Goal: Communication & Community: Answer question/provide support

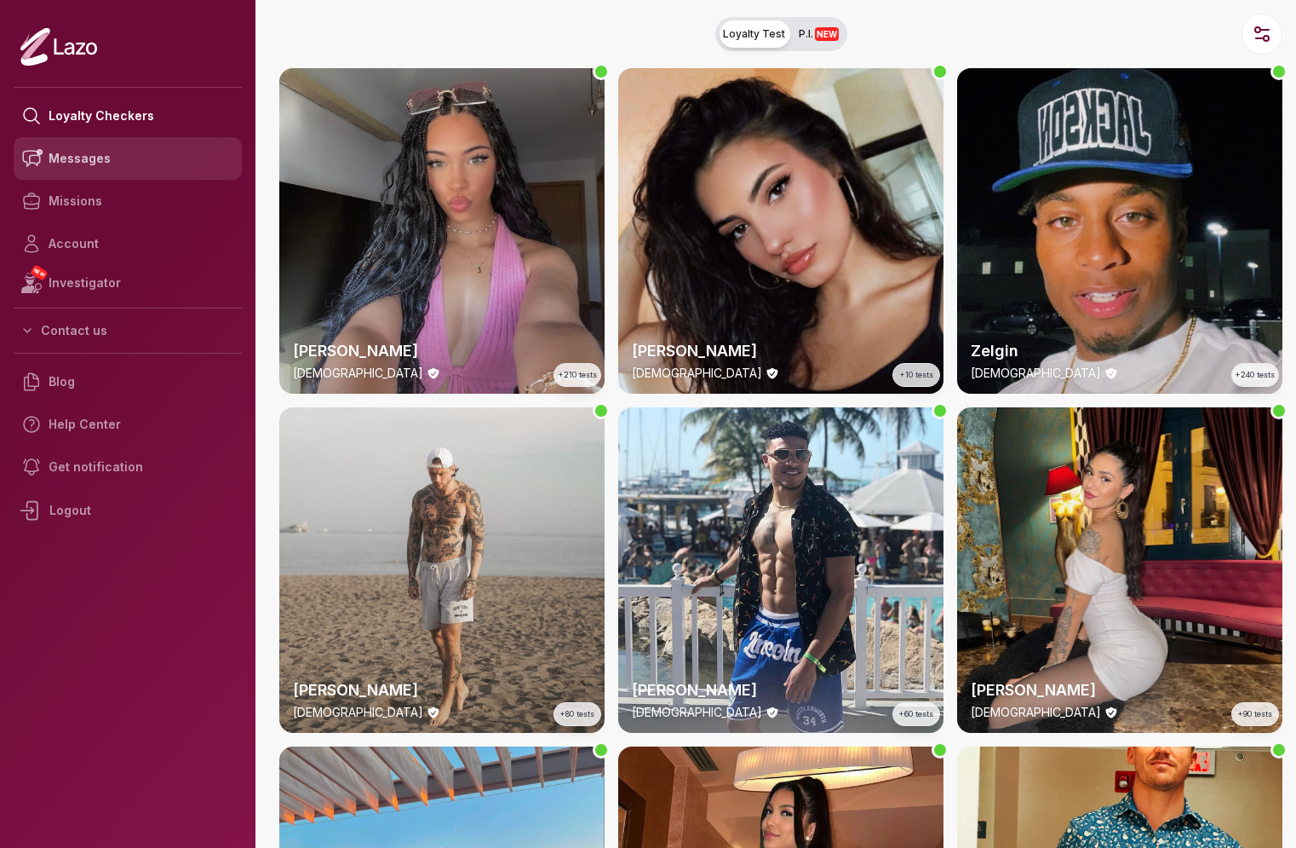
click at [159, 167] on link "Messages" at bounding box center [128, 158] width 228 height 43
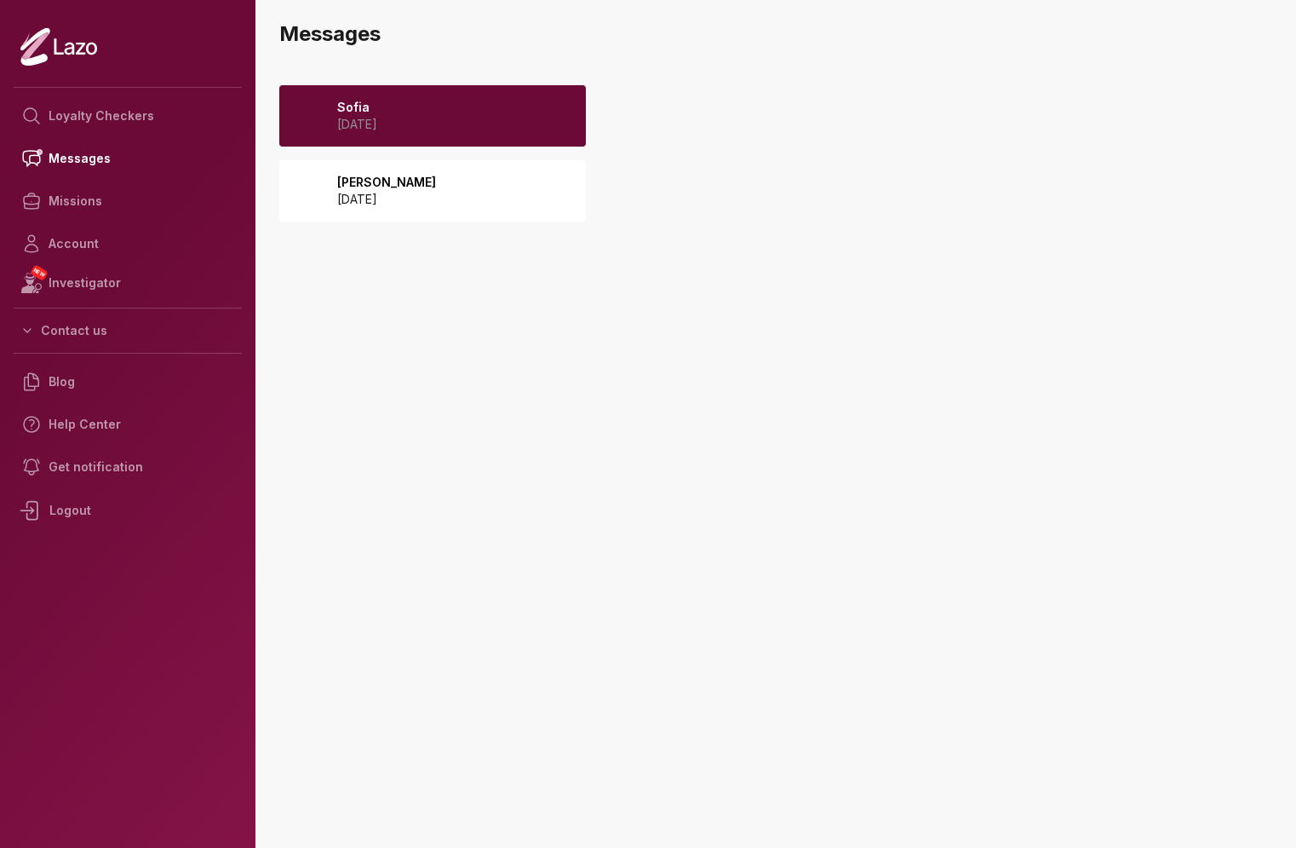
click at [496, 128] on div "Sofia 2025 August 10" at bounding box center [432, 115] width 307 height 61
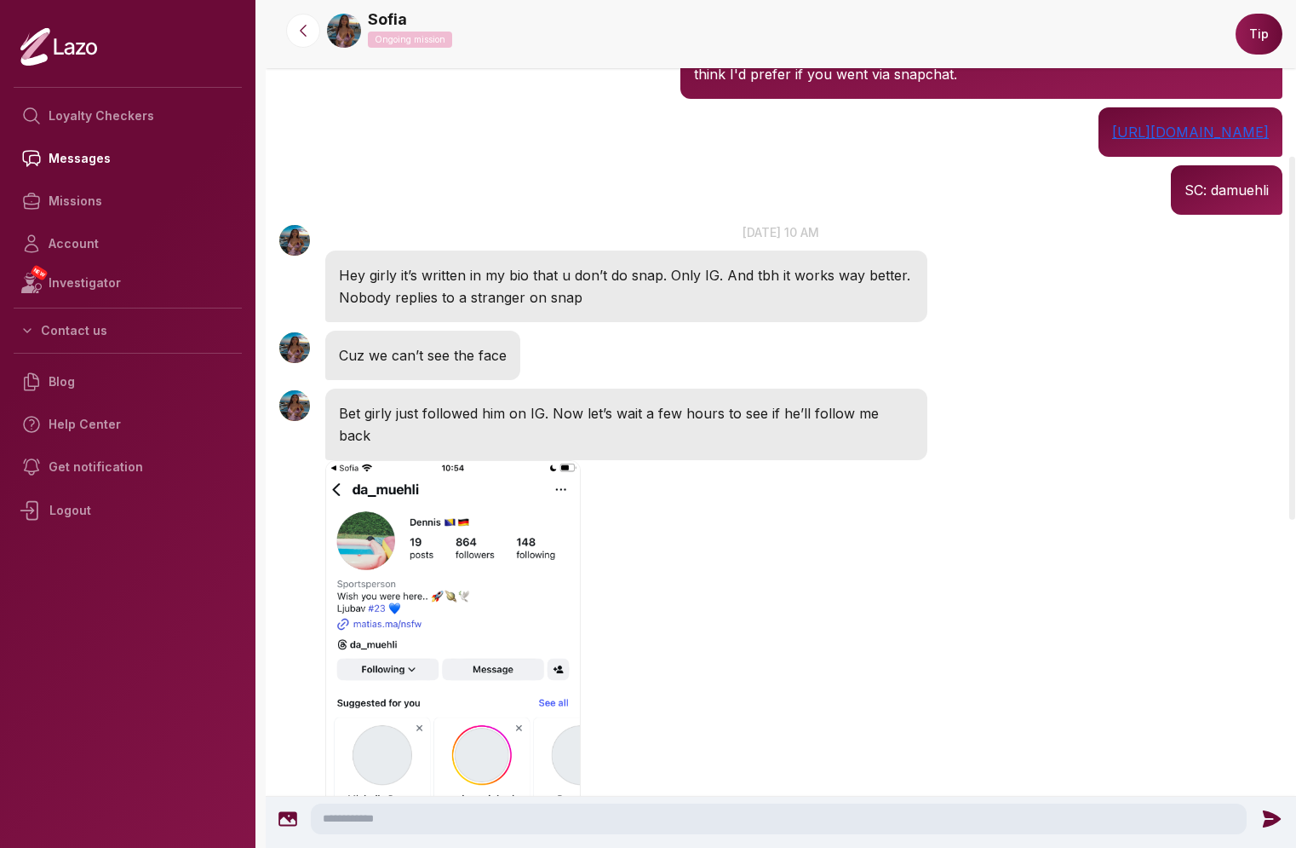
scroll to position [862, 0]
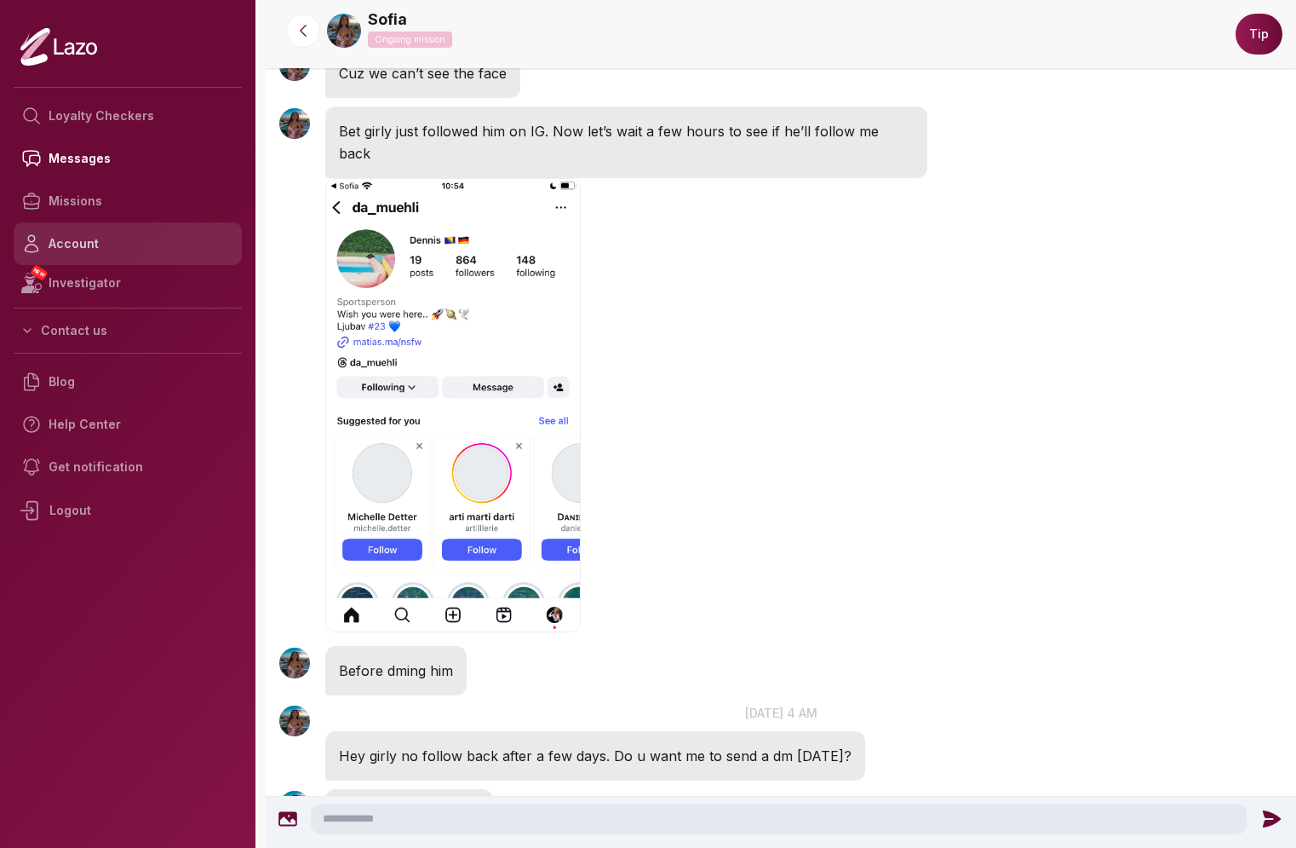
click at [106, 241] on link "Account" at bounding box center [128, 243] width 228 height 43
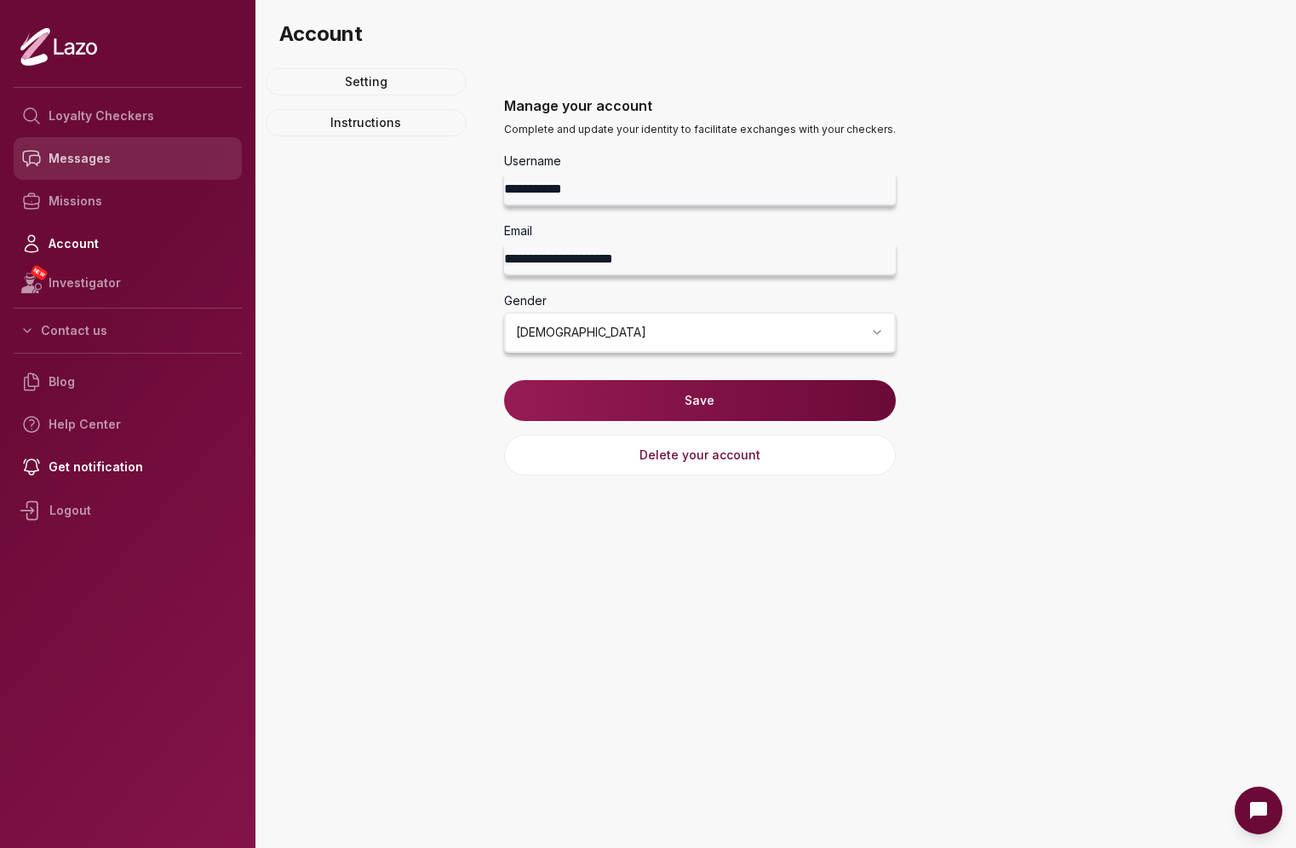
click at [110, 168] on link "Messages" at bounding box center [128, 158] width 228 height 43
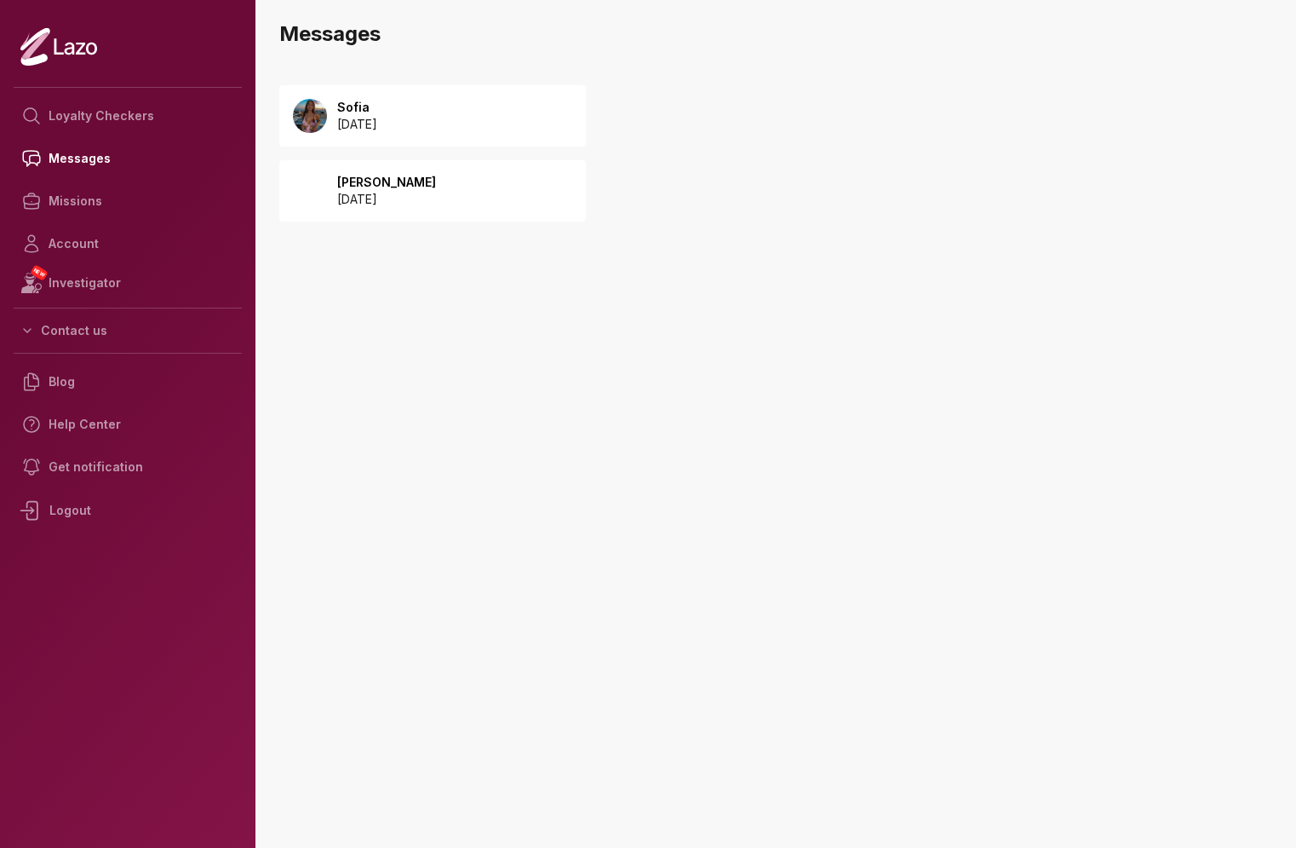
click at [434, 187] on div "Sharon 2025 July 02" at bounding box center [432, 190] width 307 height 61
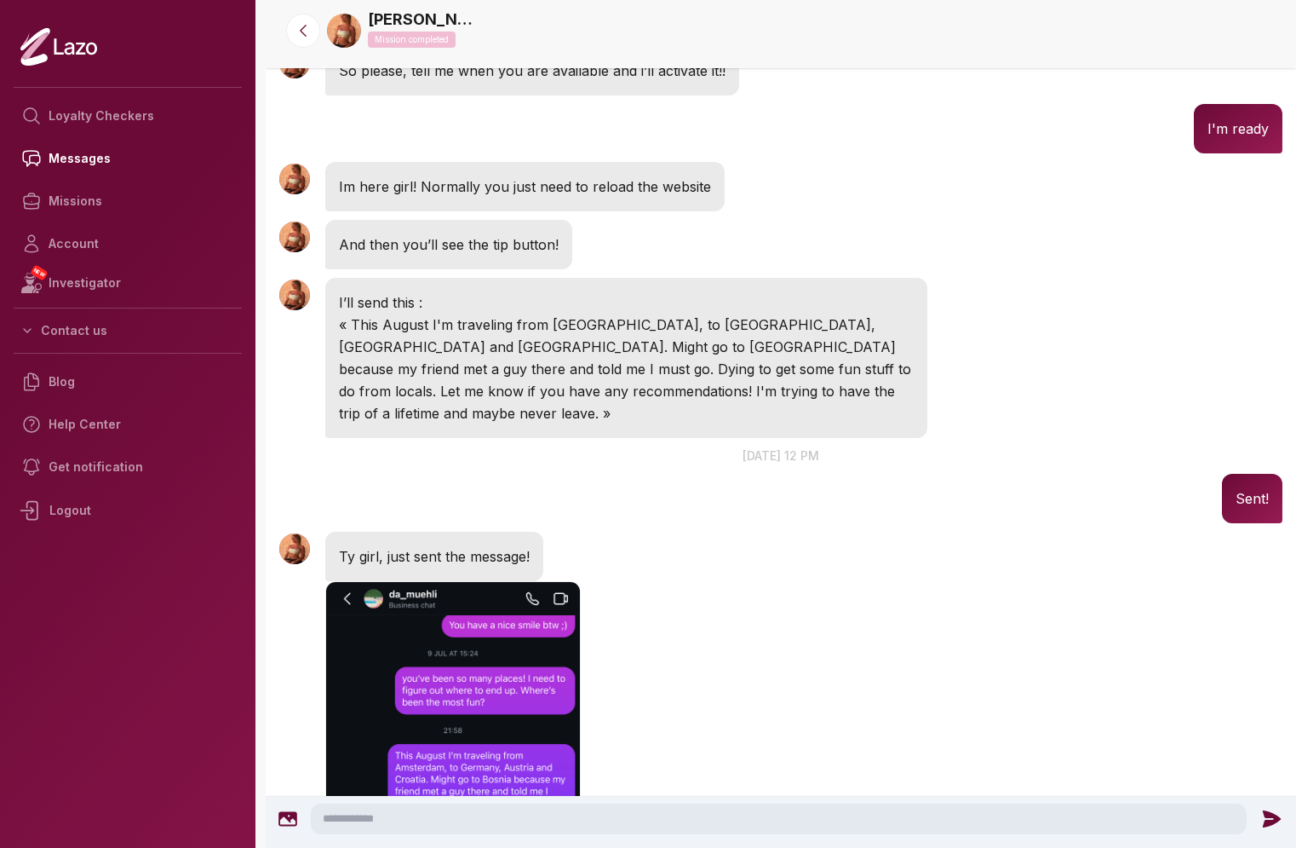
click at [532, 581] on img "button" at bounding box center [453, 740] width 256 height 318
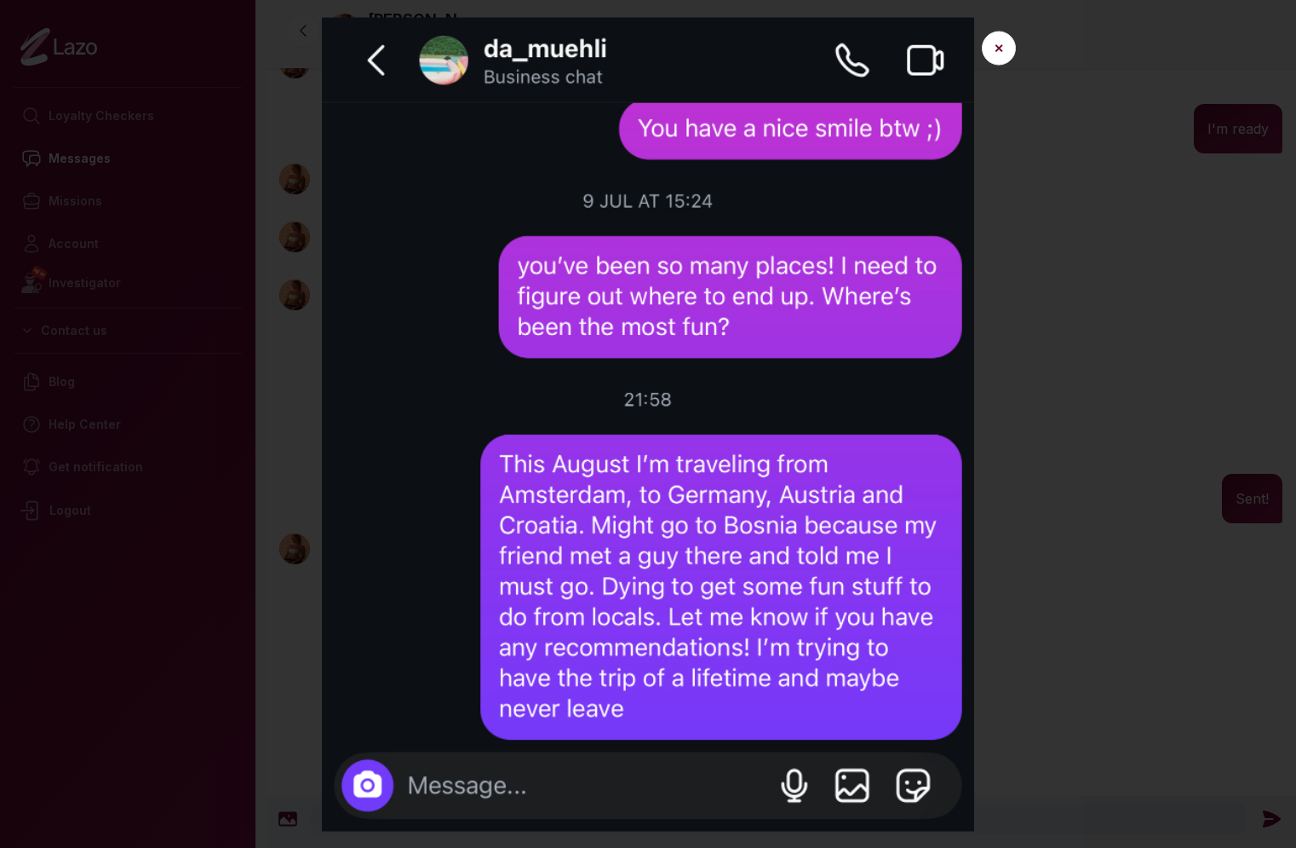
scroll to position [6022, 0]
click at [1027, 480] on img at bounding box center [648, 423] width 763 height 813
click at [992, 51] on button "✕" at bounding box center [999, 48] width 34 height 34
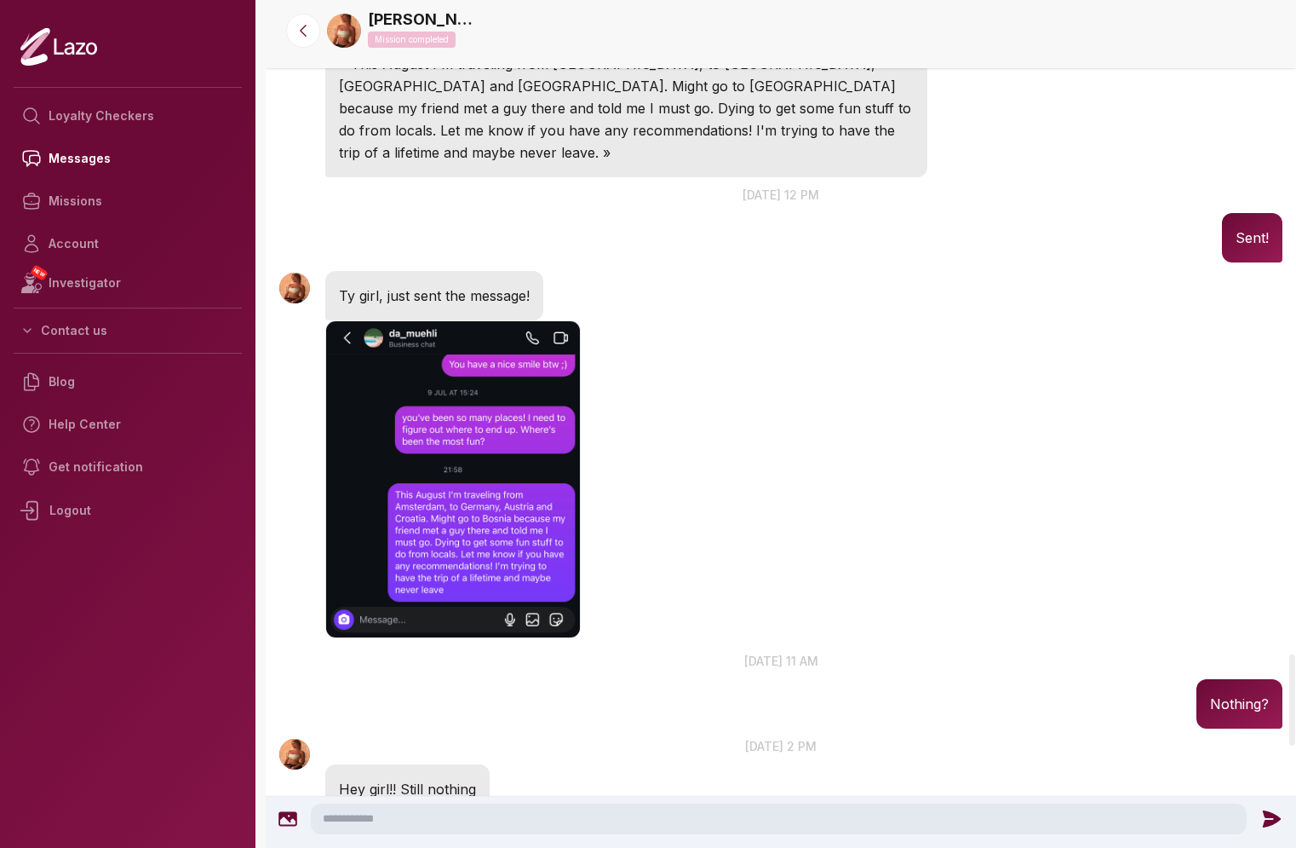
scroll to position [6486, 0]
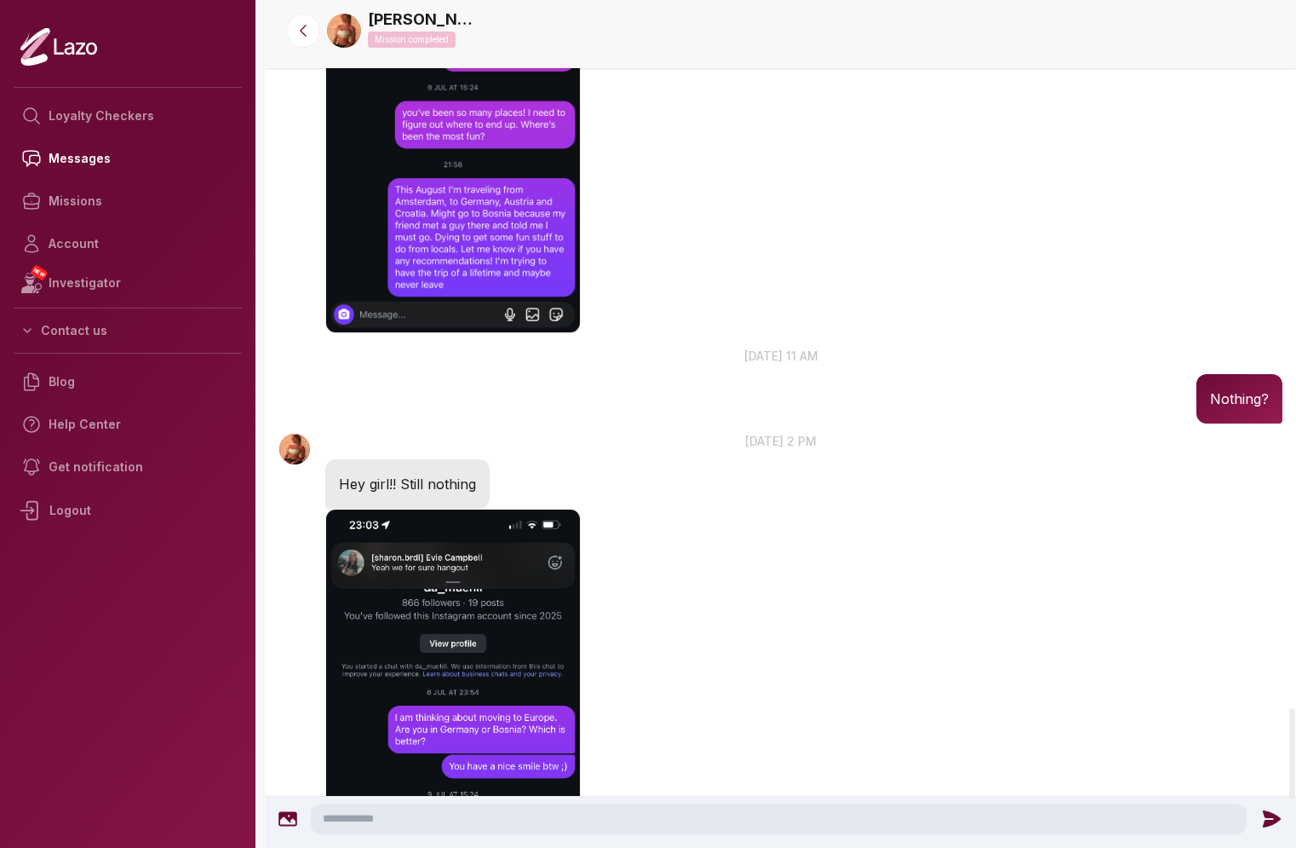
click at [501, 509] on img "button" at bounding box center [453, 785] width 256 height 552
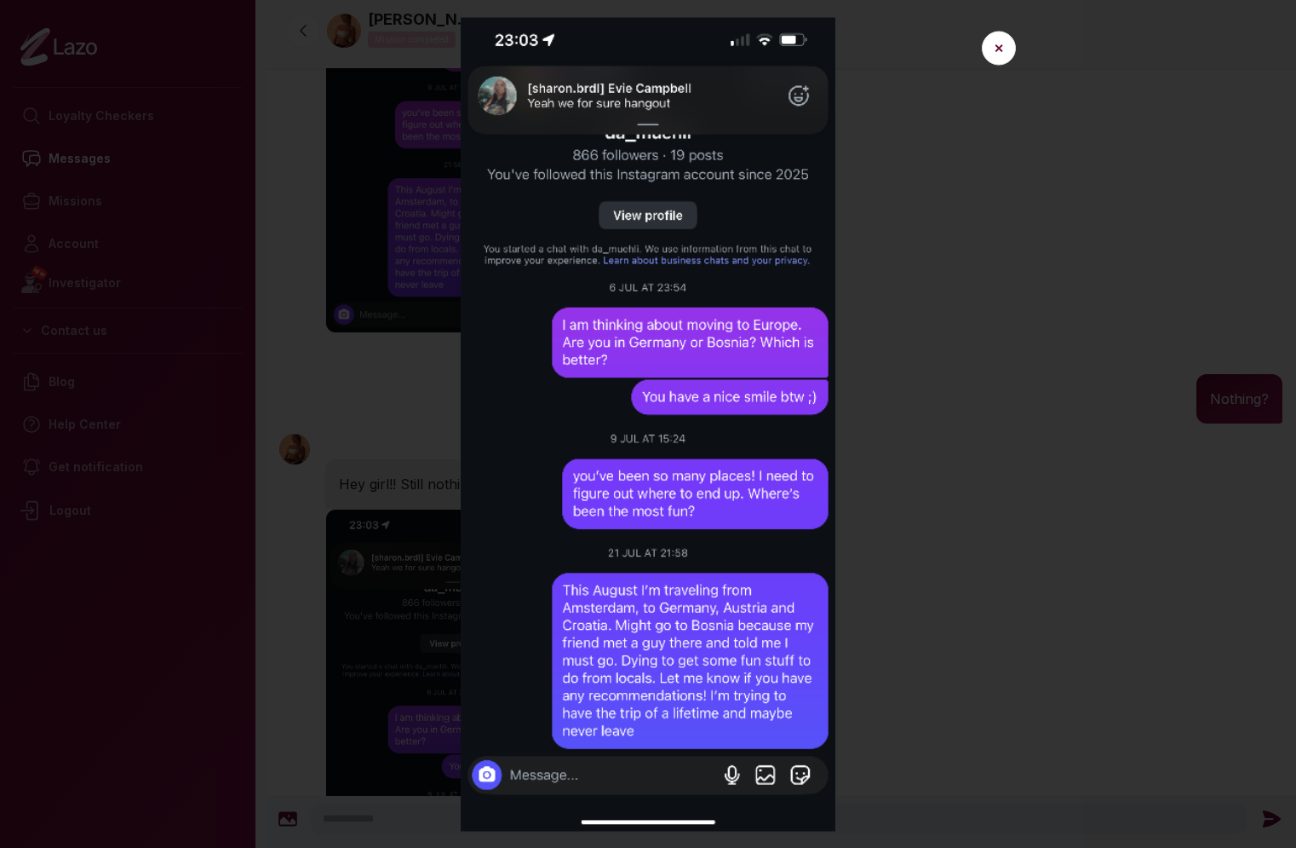
click at [552, 183] on img at bounding box center [648, 423] width 763 height 813
